Goal: Task Accomplishment & Management: Complete application form

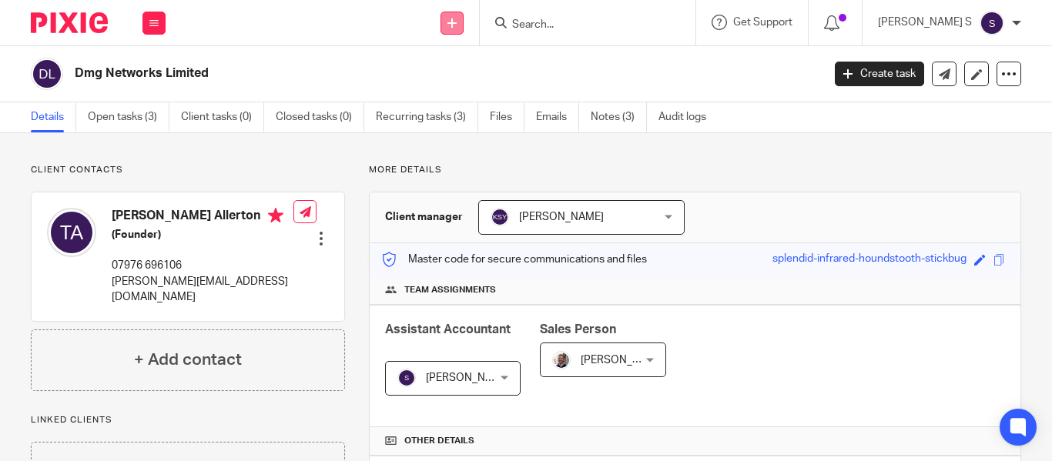
click at [464, 27] on link at bounding box center [451, 23] width 23 height 23
click at [477, 115] on link "Add client" at bounding box center [489, 117] width 95 height 22
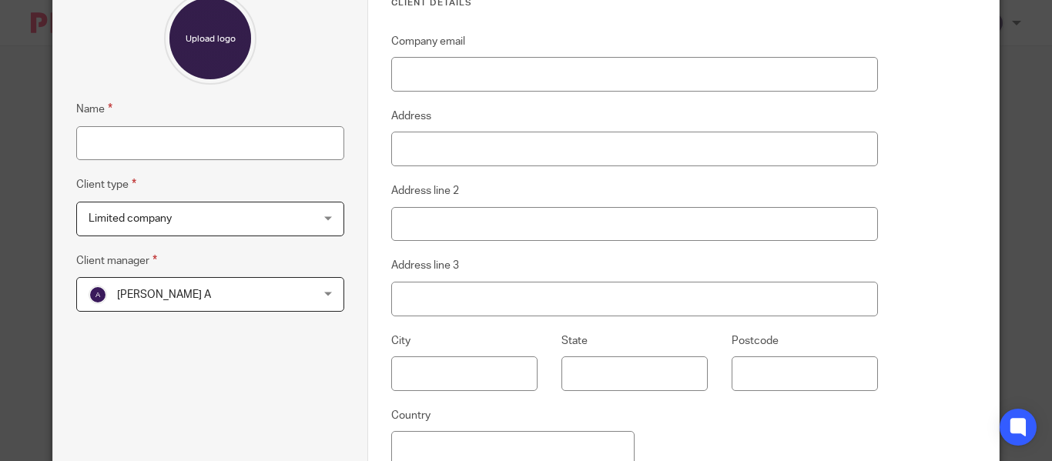
scroll to position [308, 0]
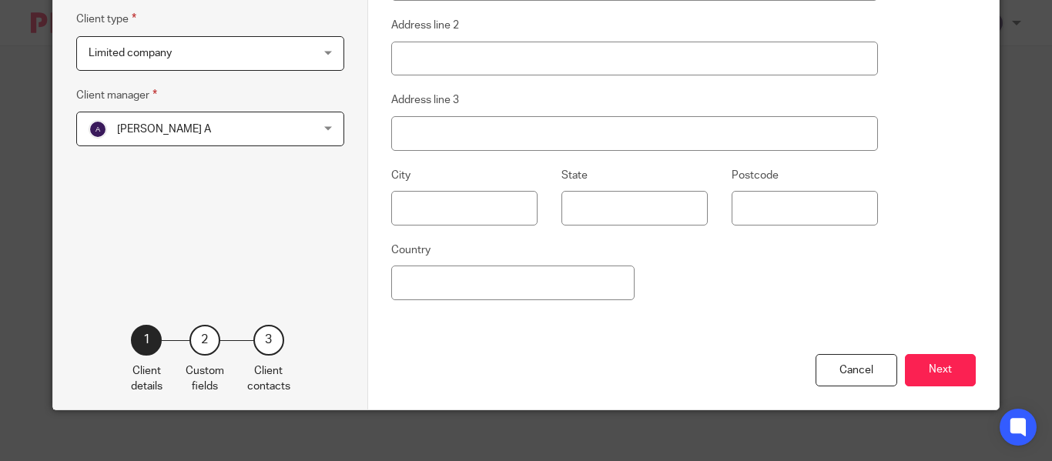
click at [229, 136] on span "[PERSON_NAME] A" at bounding box center [191, 128] width 204 height 32
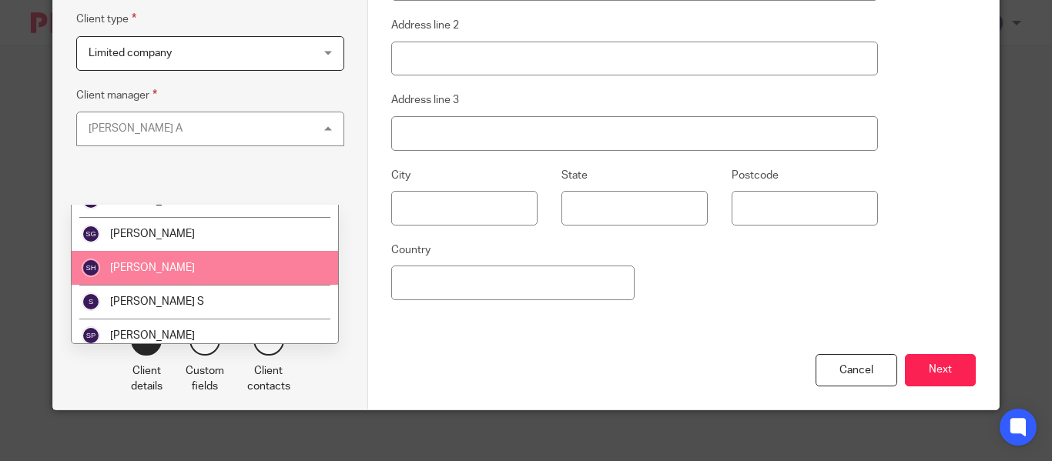
scroll to position [77, 0]
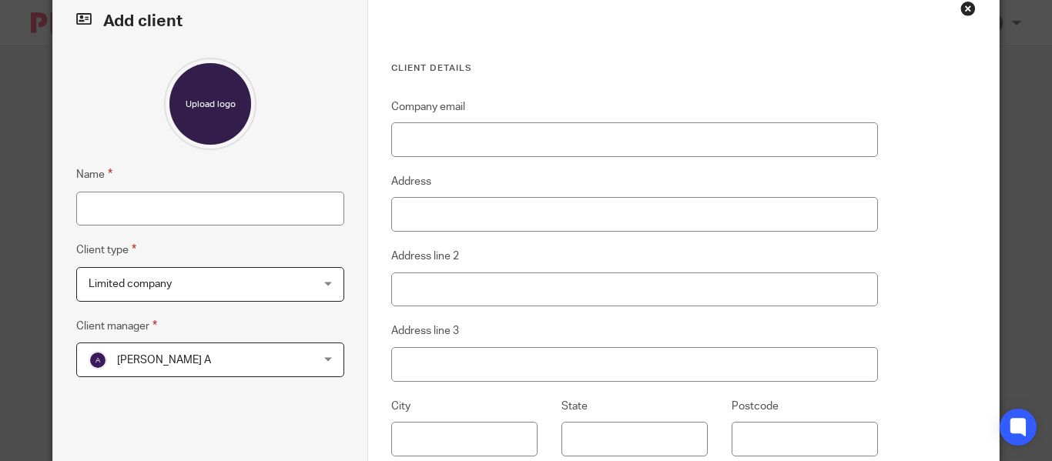
click at [76, 22] on icon at bounding box center [83, 18] width 15 height 15
click at [965, 9] on div "Close this dialog window" at bounding box center [967, 8] width 15 height 15
